Goal: Check status: Check status

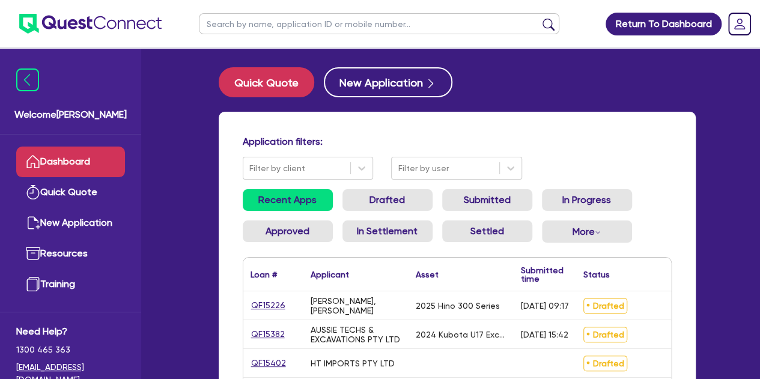
click at [269, 26] on input "text" at bounding box center [379, 23] width 361 height 21
type input "amber"
click at [539, 18] on button "submit" at bounding box center [548, 26] width 19 height 17
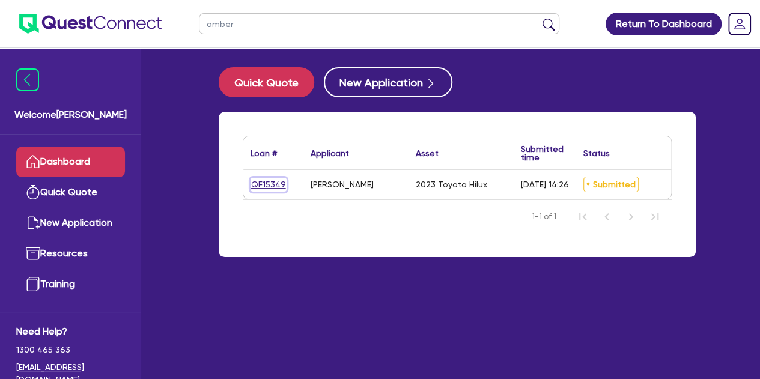
click at [262, 183] on link "QF15349" at bounding box center [269, 185] width 36 height 14
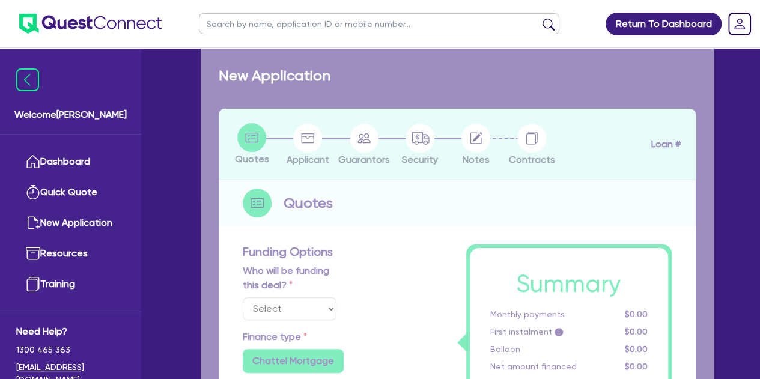
select select "Other"
select select "CARS_AND_LIGHT_TRUCKS"
type input "2023"
type input "30,000"
type input "3,000"
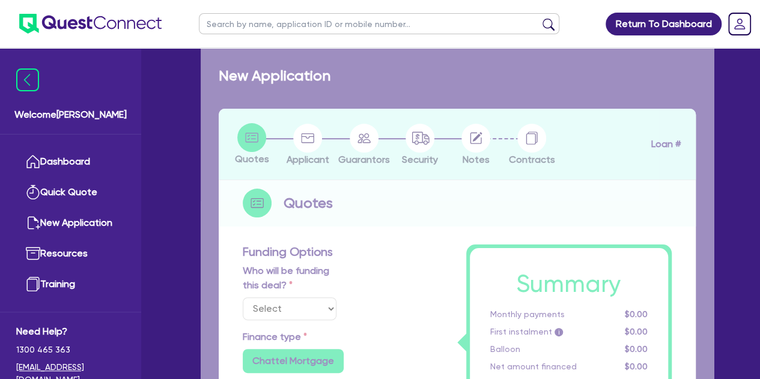
type input "8"
type input "2,282.8"
radio input "false"
type input "12.45"
type input "495.45"
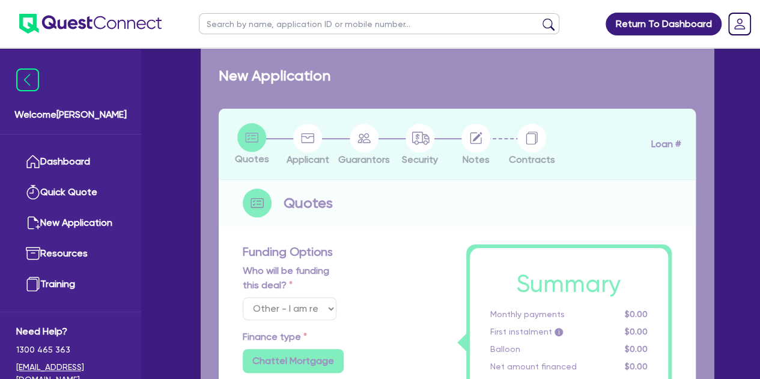
type input "900"
radio input "true"
select select "PASSENGER_VEHICLES"
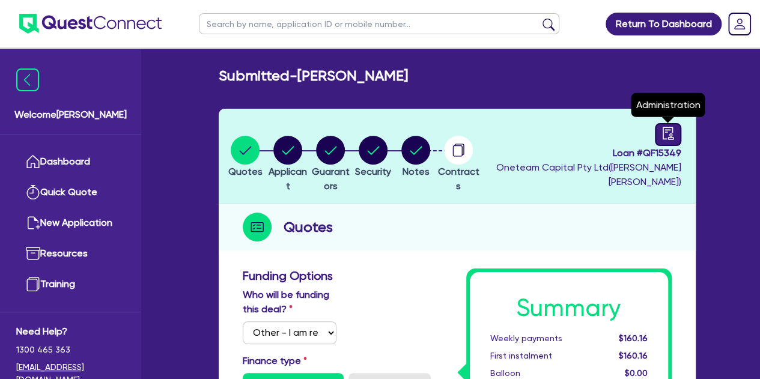
click at [669, 127] on icon "audit" at bounding box center [668, 133] width 13 height 13
select select "SUBMITTED_AMENDED"
select select "Liberty"
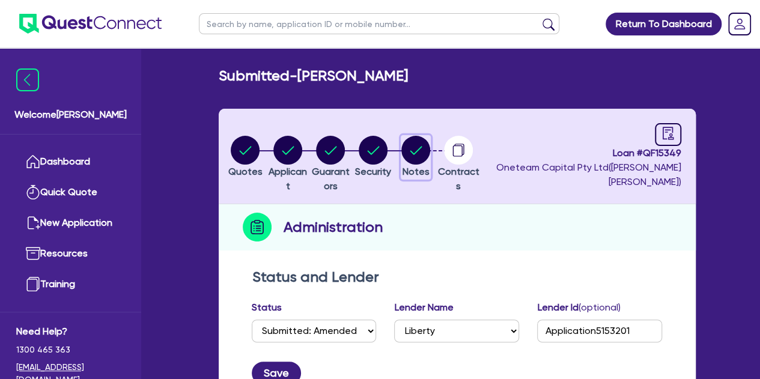
click at [430, 144] on circle "button" at bounding box center [415, 150] width 29 height 29
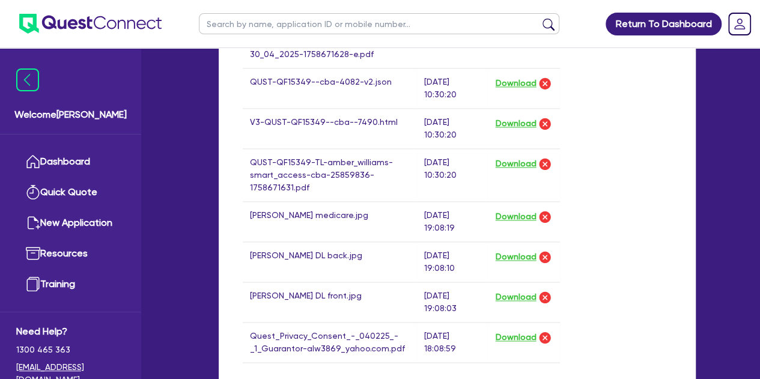
scroll to position [766, 0]
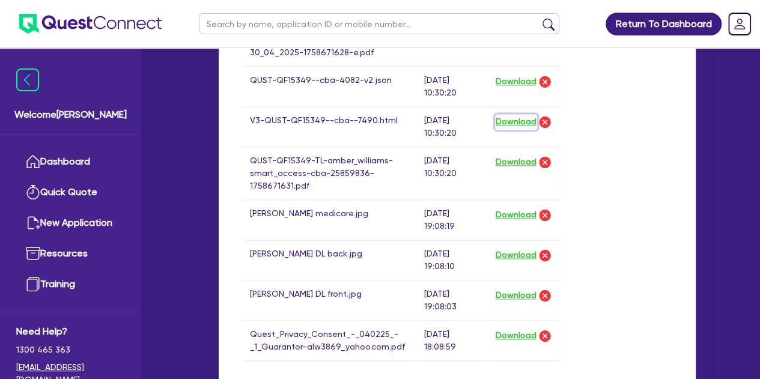
click at [510, 118] on button "Download" at bounding box center [516, 122] width 42 height 16
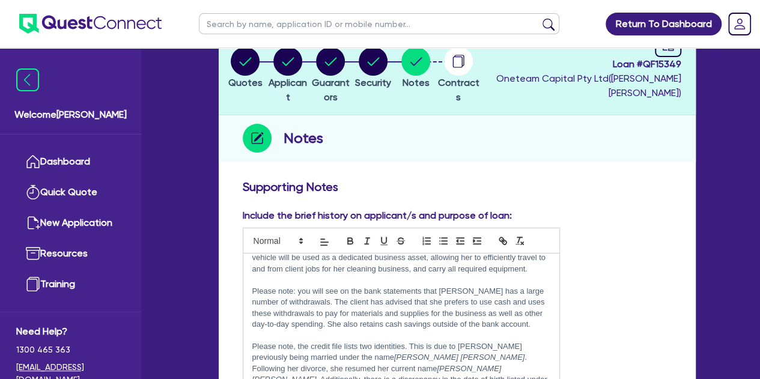
scroll to position [0, 0]
